Goal: Obtain resource: Obtain resource

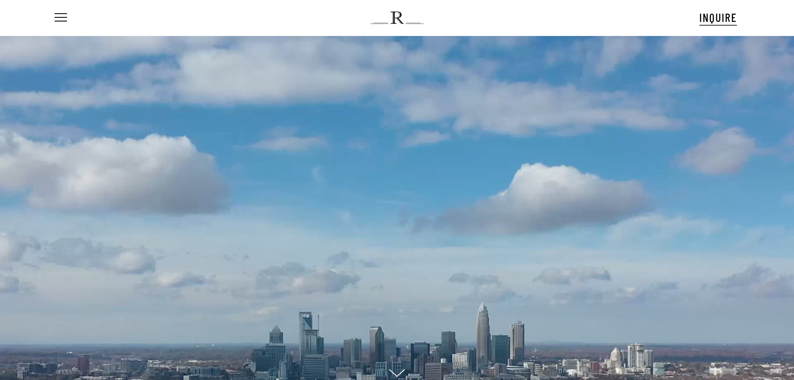
scroll to position [43, 0]
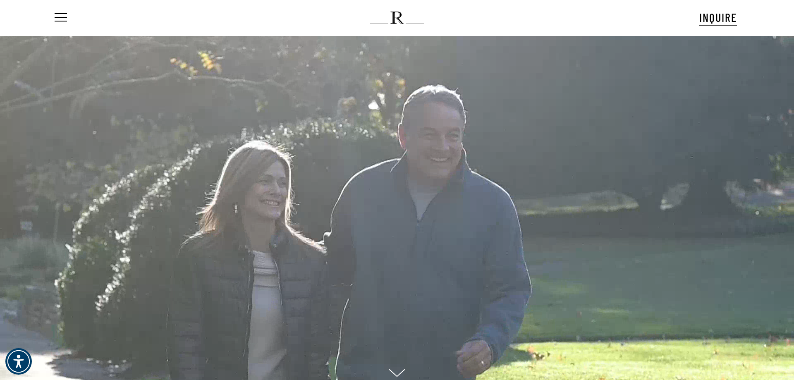
click at [69, 19] on nav "Menu" at bounding box center [66, 18] width 26 height 36
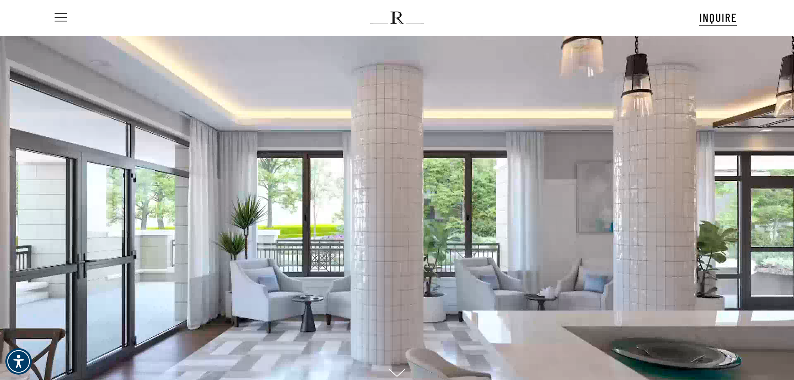
click at [50, 17] on icon "Navigation Menu" at bounding box center [44, 17] width 12 height 1
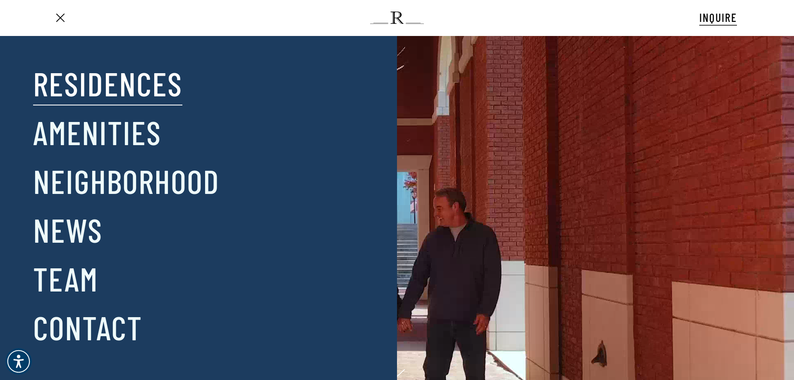
click at [147, 88] on link "Residences" at bounding box center [107, 83] width 149 height 43
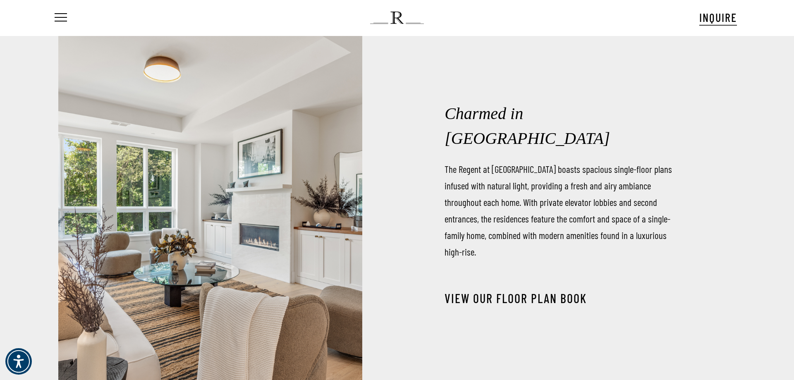
click at [538, 291] on link "View our Floor Plan Book" at bounding box center [516, 298] width 142 height 15
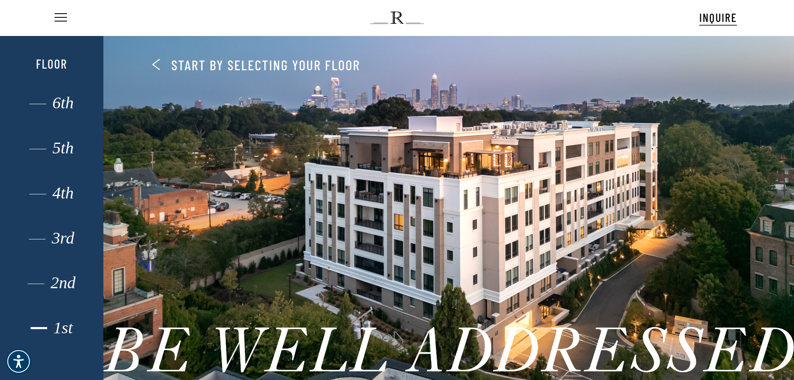
click at [64, 327] on div "1st" at bounding box center [52, 328] width 72 height 11
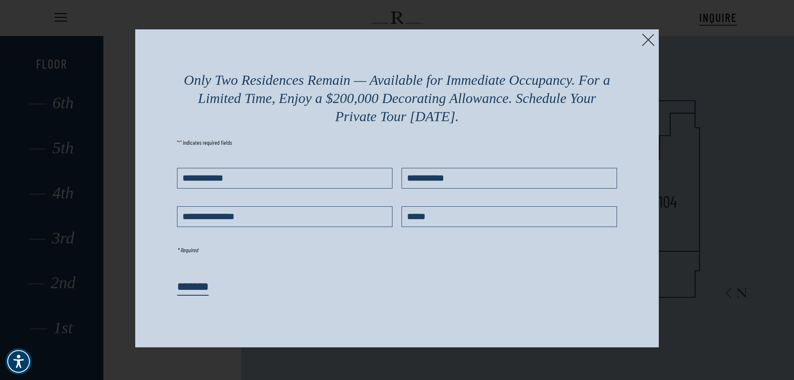
click at [650, 38] on img at bounding box center [648, 40] width 13 height 13
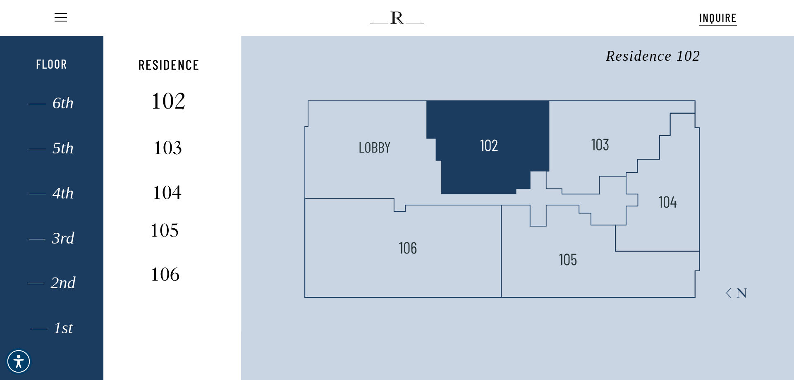
click at [177, 105] on img at bounding box center [169, 102] width 55 height 22
click at [490, 136] on polygon at bounding box center [488, 147] width 122 height 93
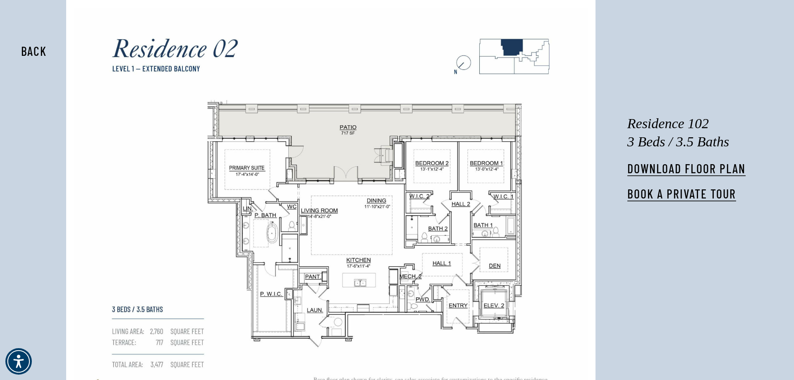
click at [41, 50] on button "Back" at bounding box center [34, 50] width 52 height 19
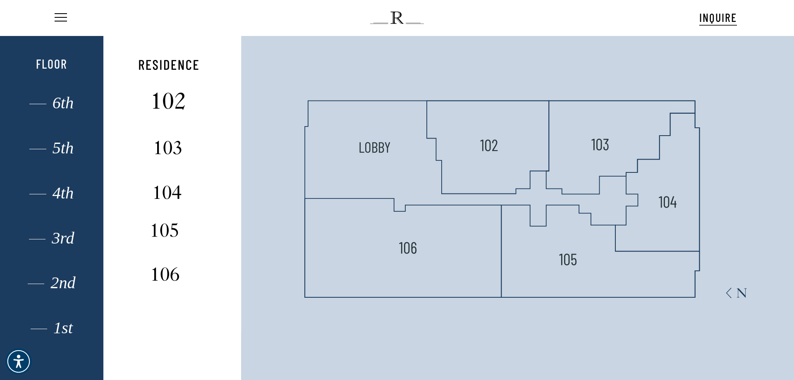
drag, startPoint x: 157, startPoint y: 87, endPoint x: 170, endPoint y: 96, distance: 15.8
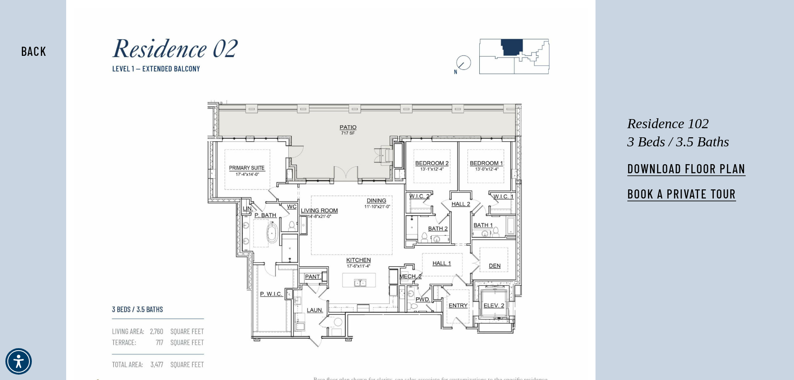
click at [28, 51] on button "Back" at bounding box center [34, 50] width 52 height 19
click at [48, 47] on button "Back" at bounding box center [34, 50] width 52 height 19
